Goal: Task Accomplishment & Management: Use online tool/utility

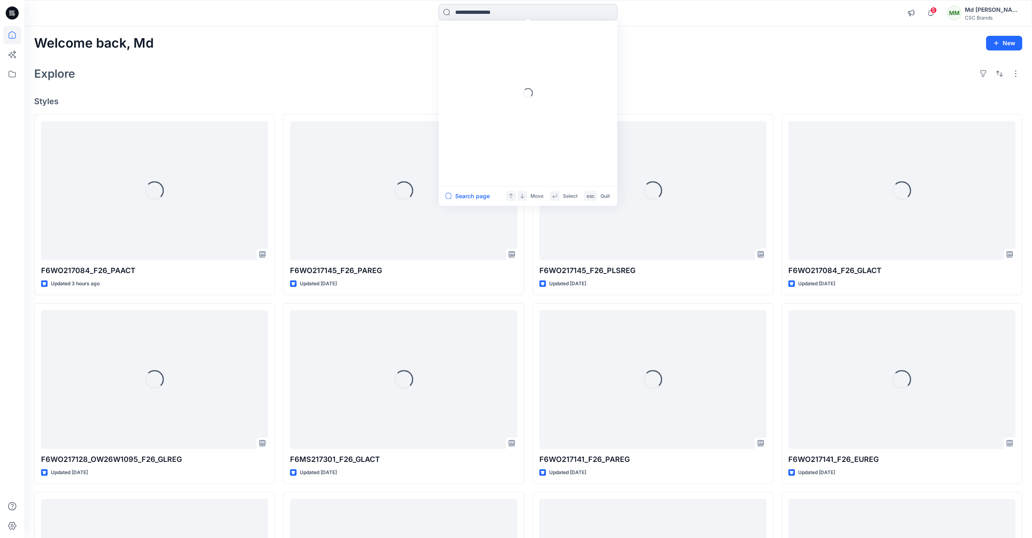
click at [480, 13] on input at bounding box center [528, 12] width 179 height 16
click at [472, 13] on input at bounding box center [528, 12] width 179 height 16
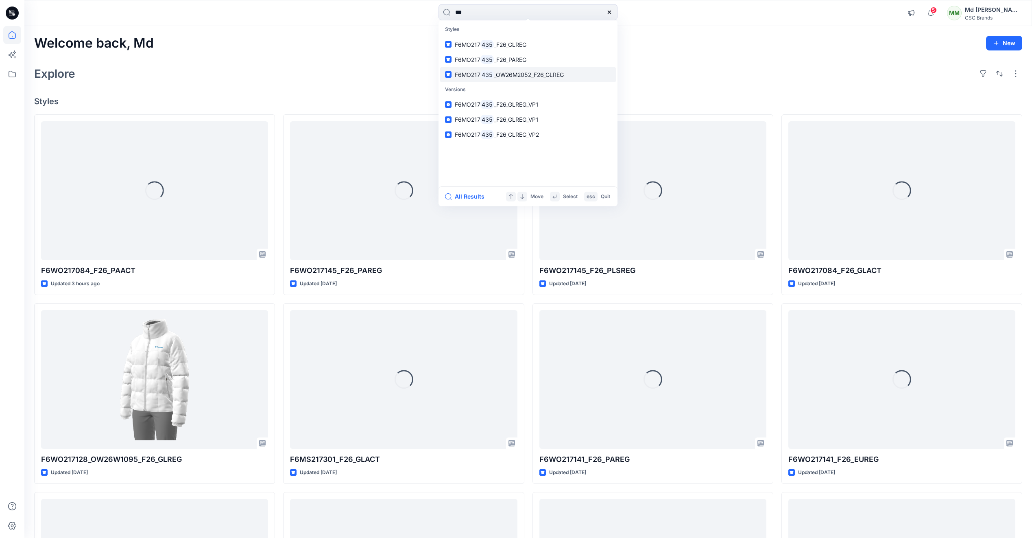
type input "***"
click at [501, 79] on link "F6MO217 435 _OW26M2052_F26_GLREG" at bounding box center [528, 74] width 176 height 15
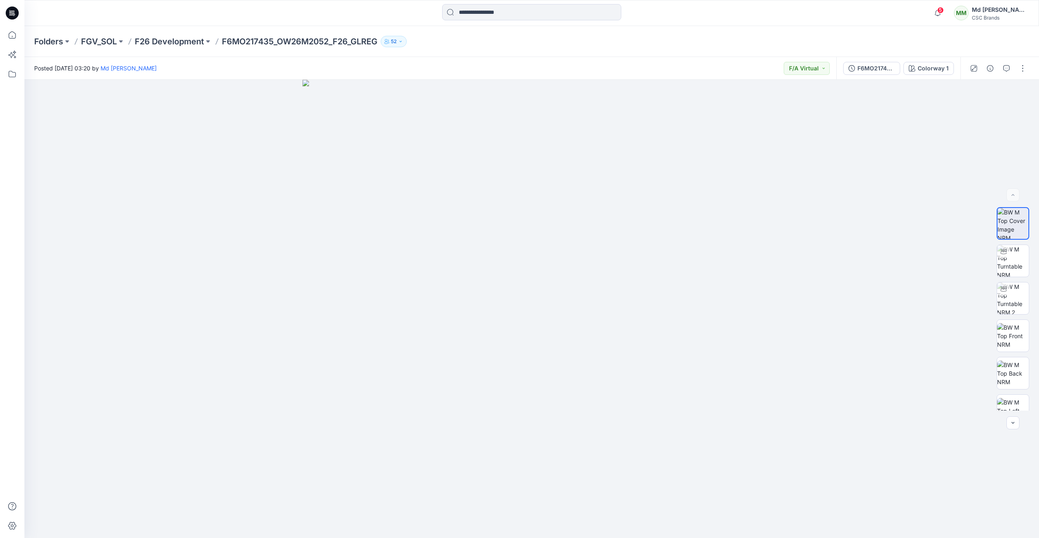
click at [12, 13] on icon at bounding box center [12, 13] width 13 height 13
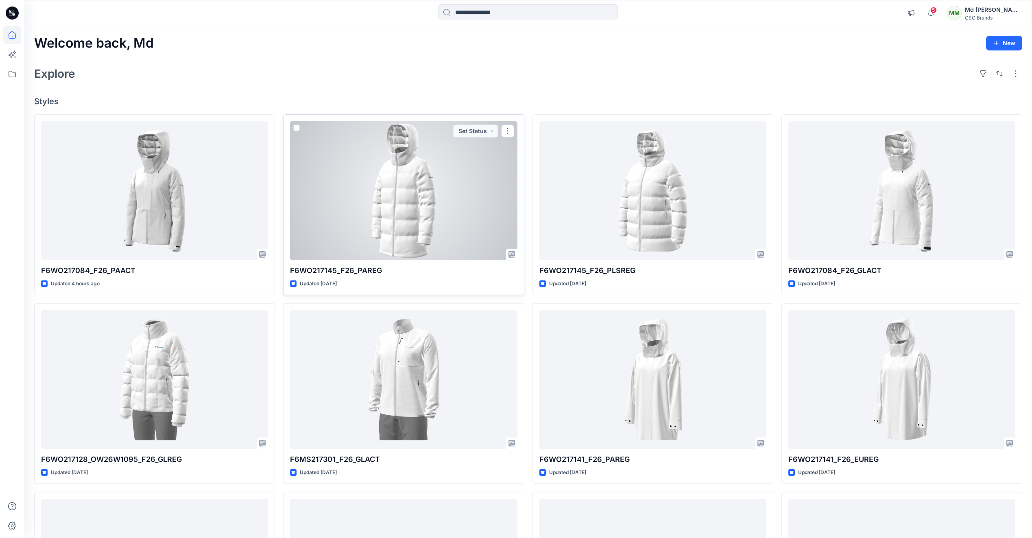
click at [454, 193] on div at bounding box center [403, 190] width 227 height 139
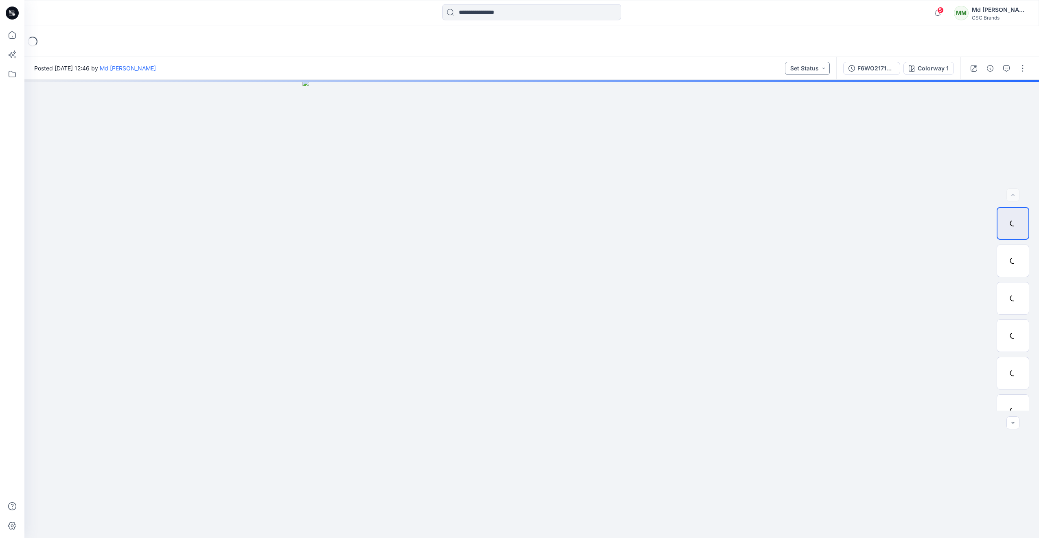
click at [819, 69] on button "Set Status" at bounding box center [807, 68] width 45 height 13
click at [805, 106] on p "Virtual Proto 1" at bounding box center [792, 106] width 37 height 11
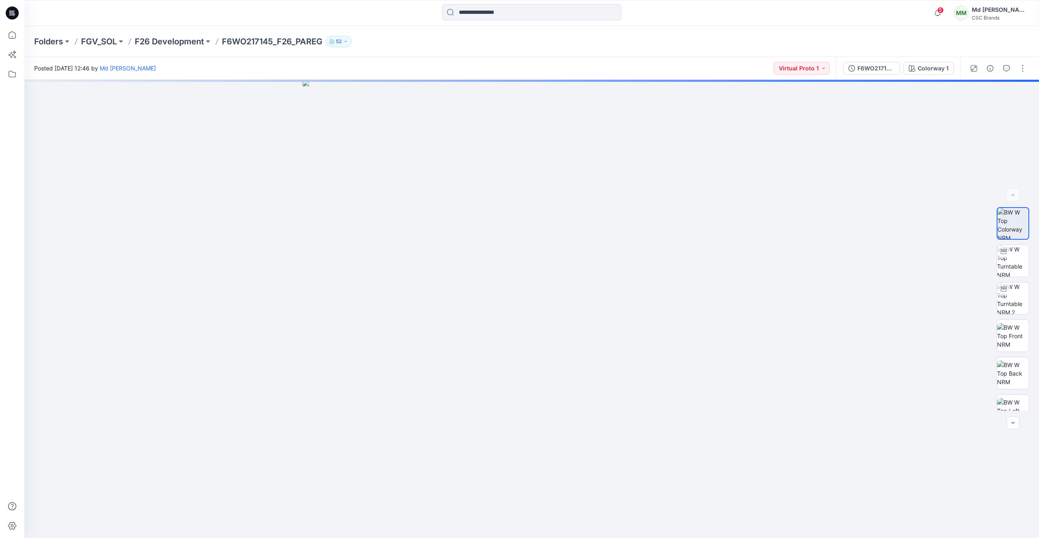
click at [11, 13] on icon at bounding box center [12, 13] width 13 height 13
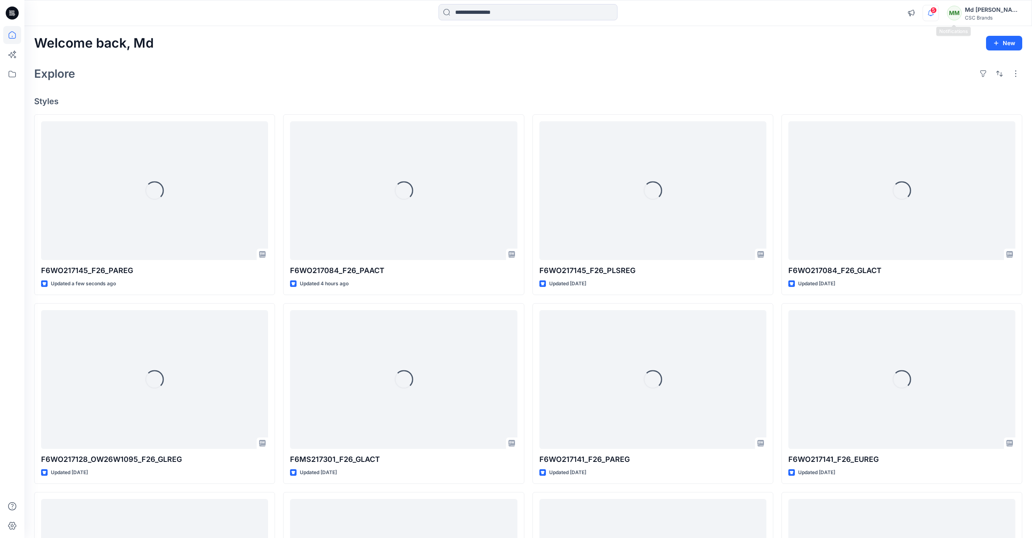
click at [939, 18] on icon "button" at bounding box center [930, 13] width 15 height 16
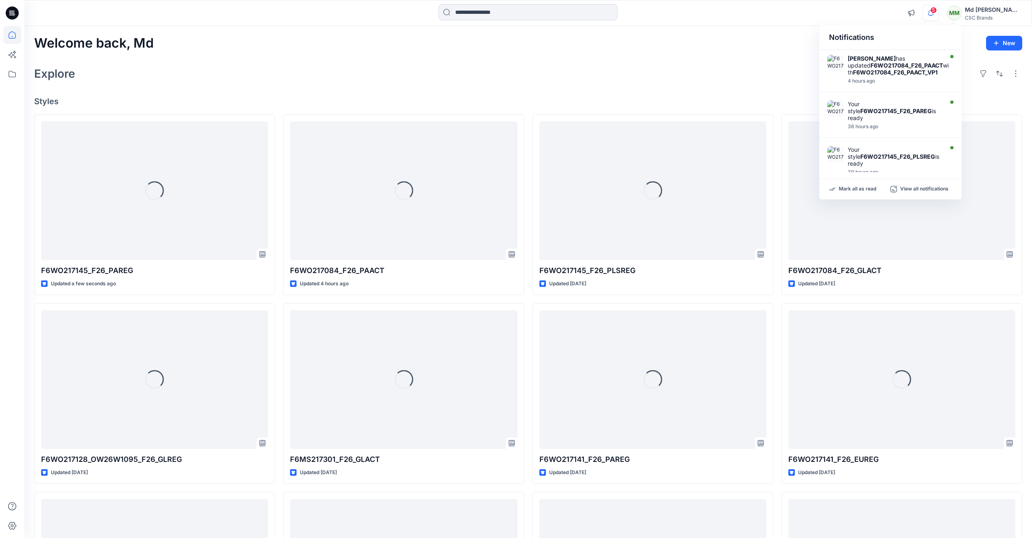
click at [689, 72] on div "Explore" at bounding box center [528, 74] width 989 height 20
